Goal: Find contact information: Find contact information

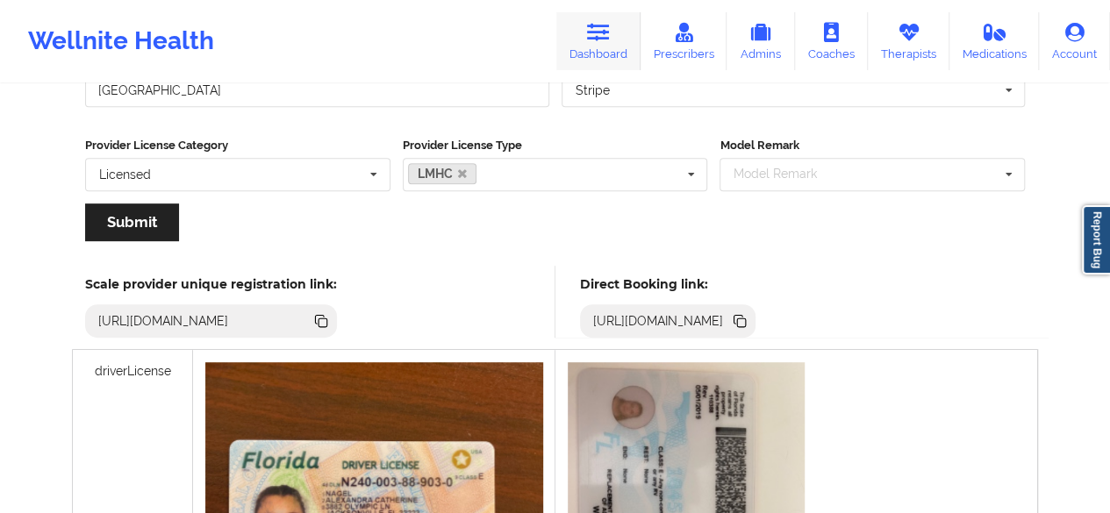
drag, startPoint x: 0, startPoint y: 0, endPoint x: 605, endPoint y: 55, distance: 607.3
click at [605, 55] on link "Dashboard" at bounding box center [598, 41] width 84 height 58
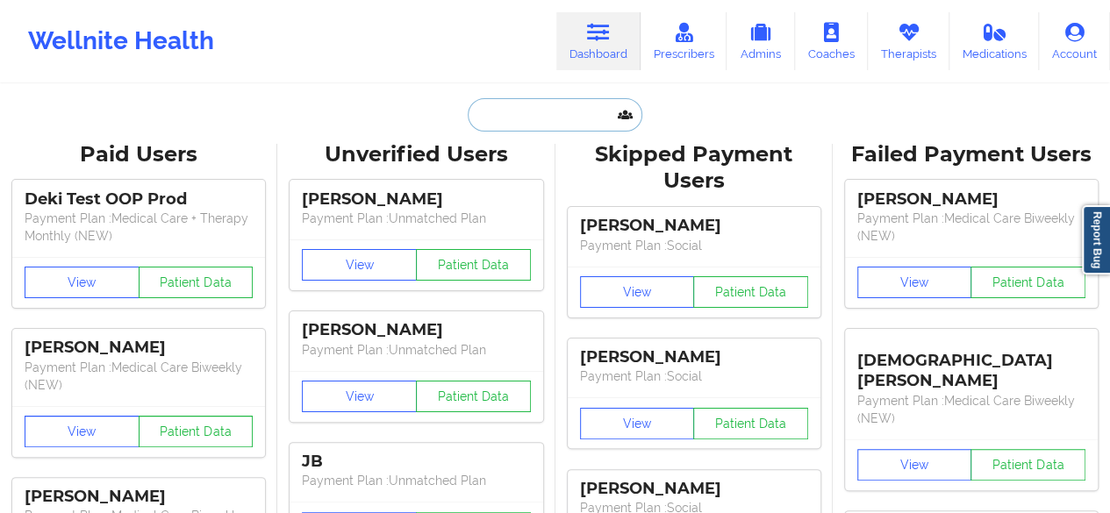
click at [549, 110] on input "text" at bounding box center [555, 114] width 174 height 33
paste input "[PERSON_NAME]"
type input "[PERSON_NAME]"
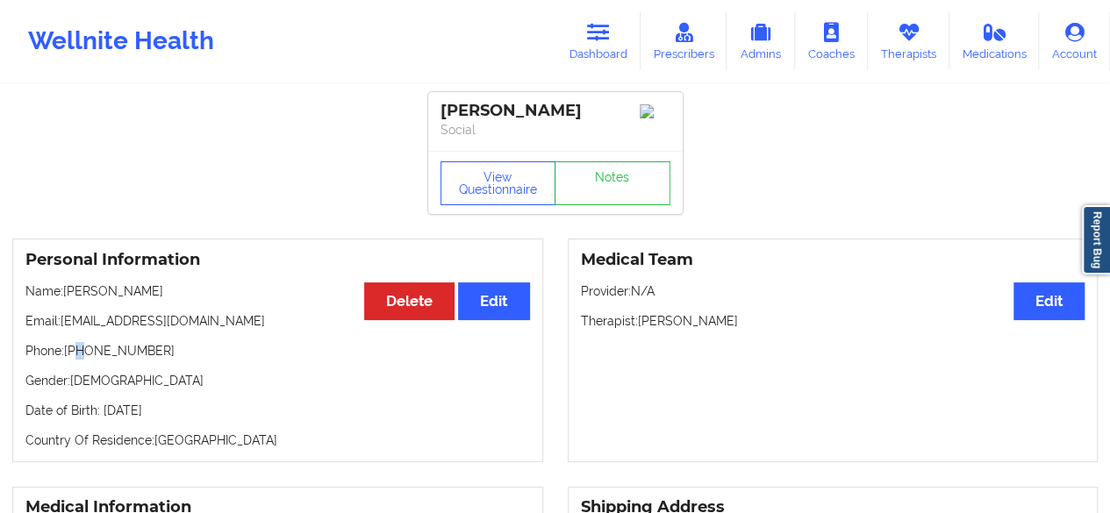
click at [77, 360] on p "Phone: [PHONE_NUMBER]" at bounding box center [277, 351] width 505 height 18
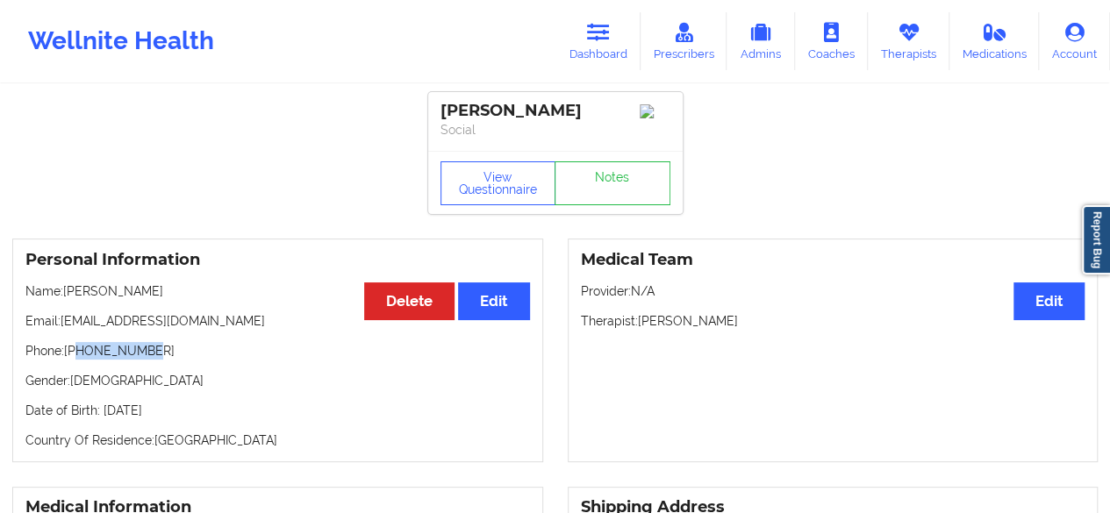
drag, startPoint x: 77, startPoint y: 357, endPoint x: 182, endPoint y: 357, distance: 104.5
click at [182, 357] on p "Phone: [PHONE_NUMBER]" at bounding box center [277, 351] width 505 height 18
copy p "7148521556"
drag, startPoint x: 61, startPoint y: 326, endPoint x: 286, endPoint y: 318, distance: 224.8
click at [286, 318] on p "Email: [EMAIL_ADDRESS][DOMAIN_NAME]" at bounding box center [277, 321] width 505 height 18
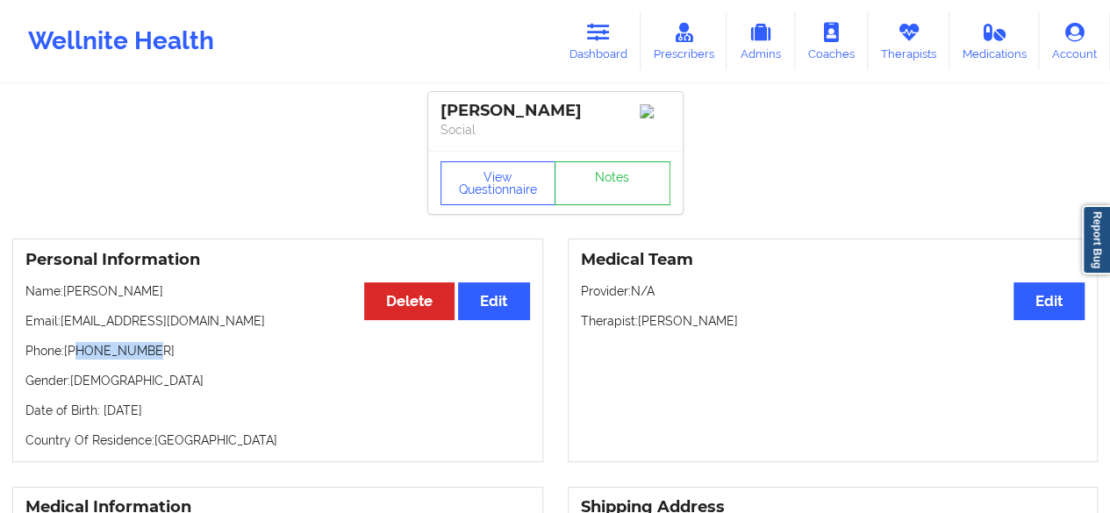
copy p "[EMAIL_ADDRESS][DOMAIN_NAME]"
